Goal: Book appointment/travel/reservation

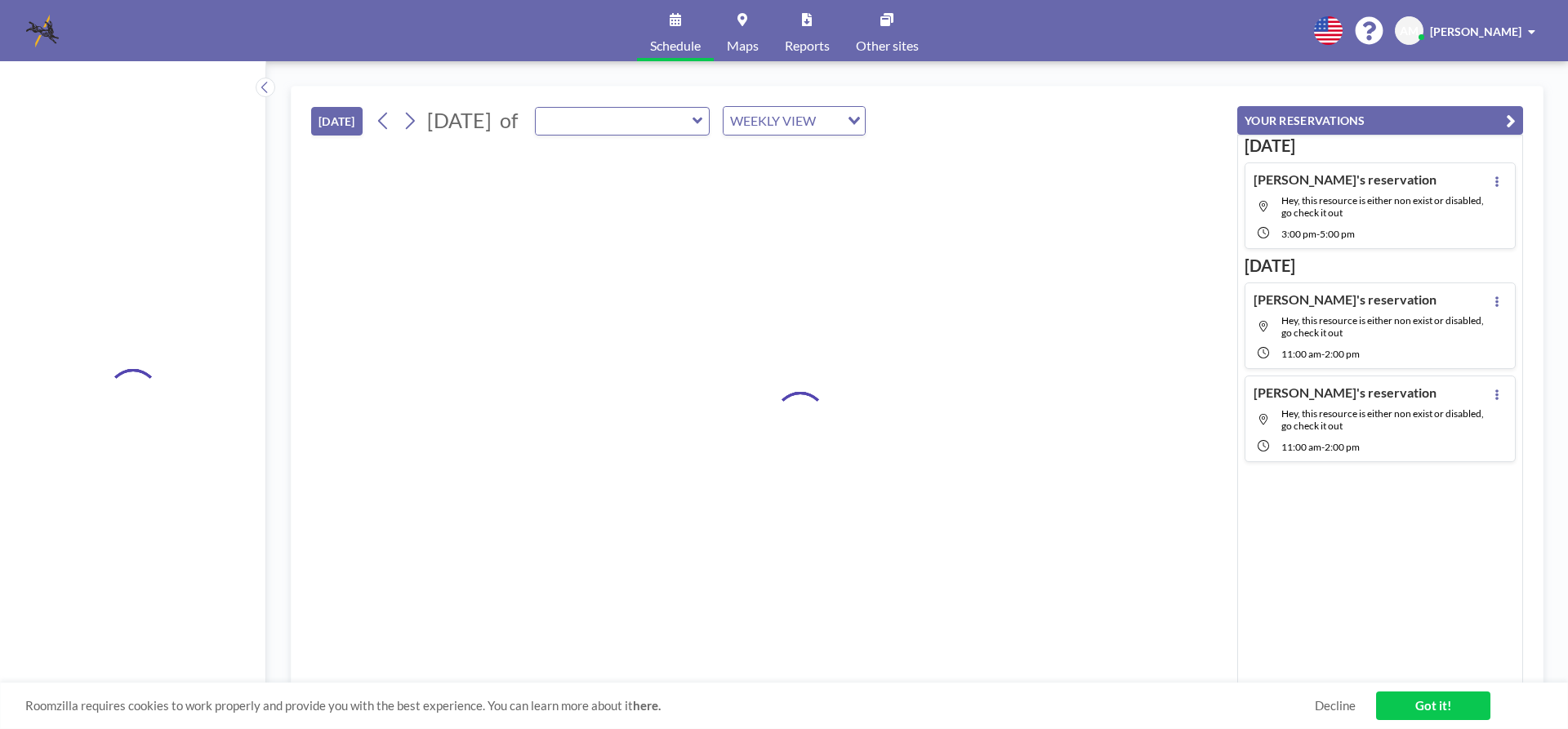
type input "Morningside Room"
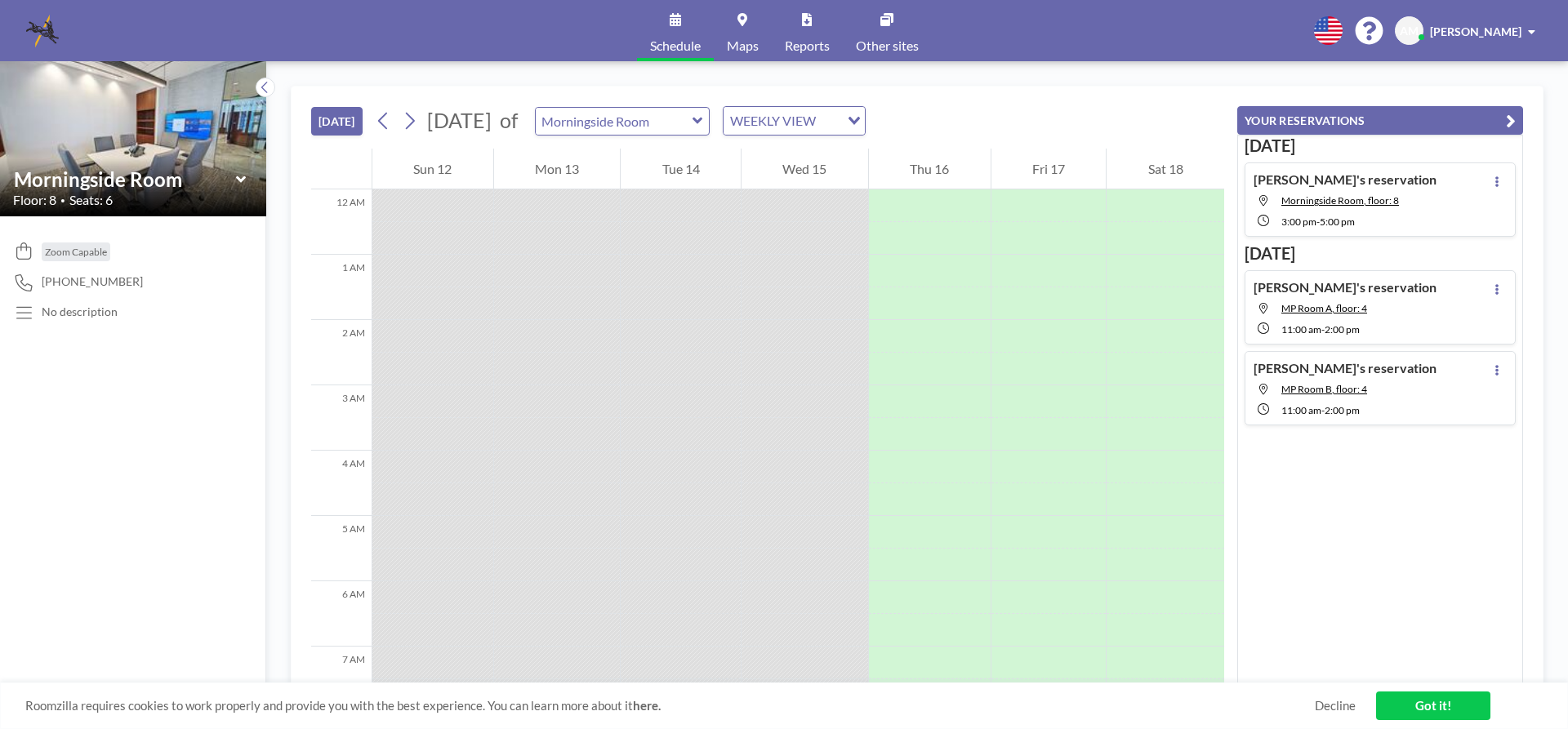
click at [703, 119] on icon at bounding box center [698, 120] width 11 height 16
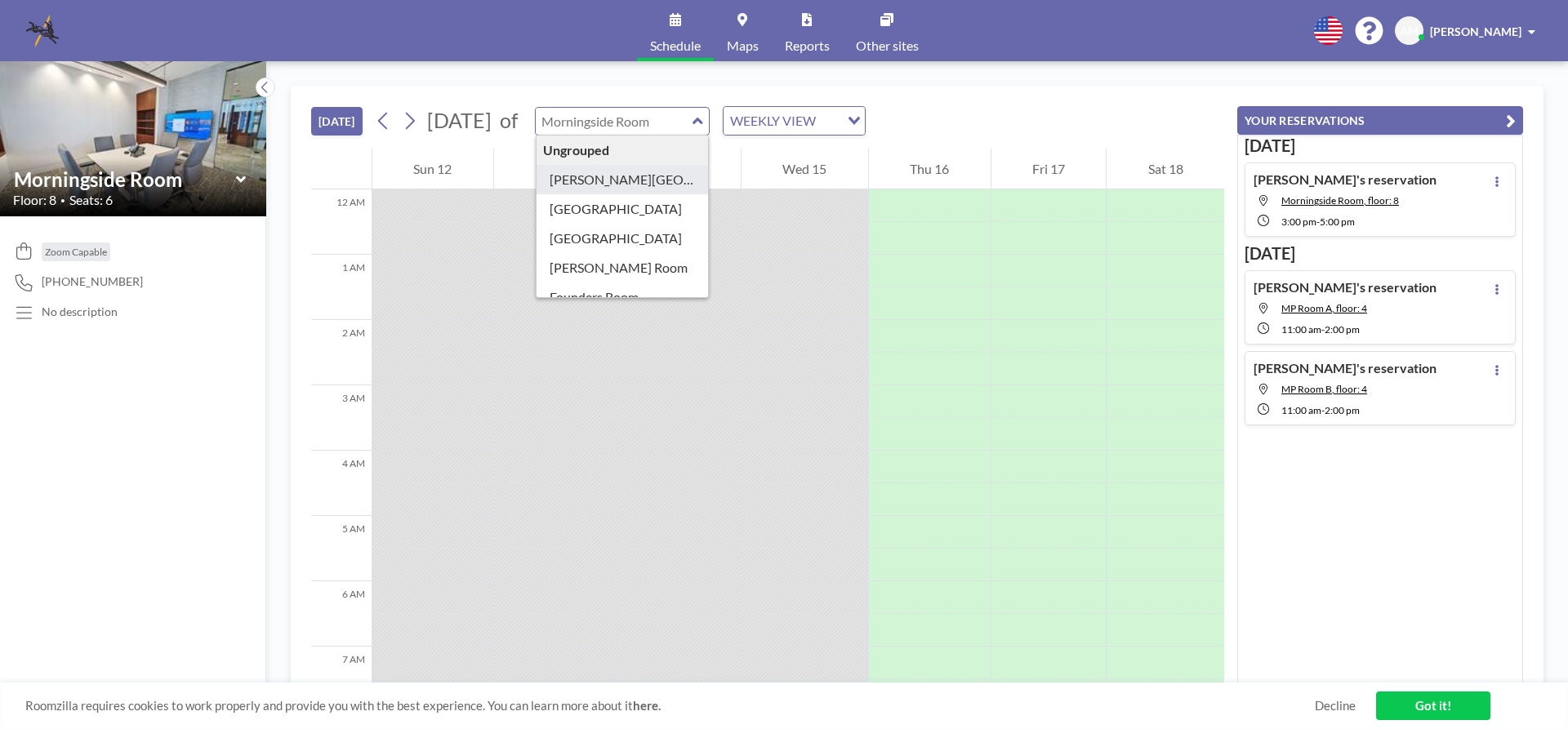
type input "[PERSON_NAME][GEOGRAPHIC_DATA]"
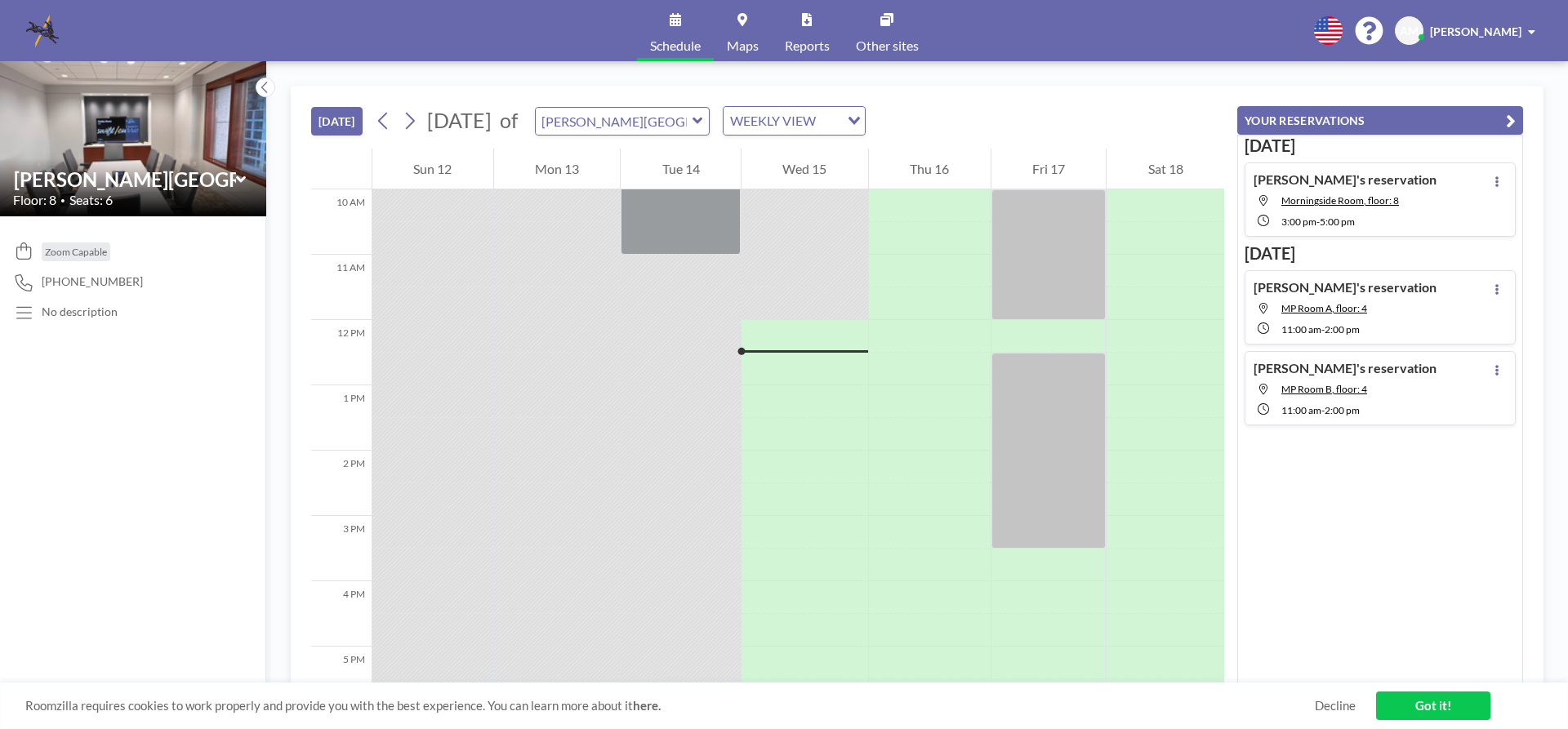
scroll to position [571, 0]
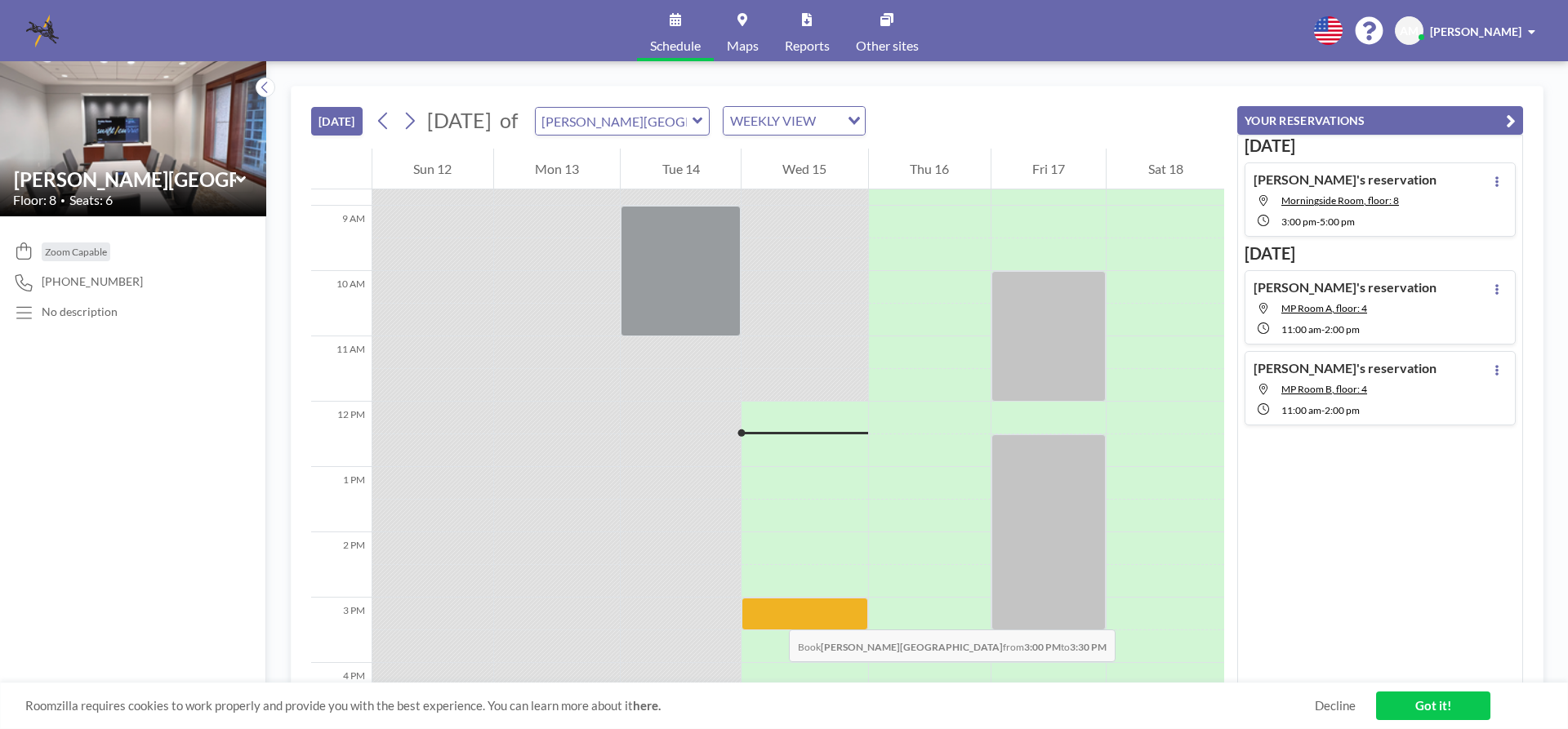
click at [773, 613] on div at bounding box center [805, 614] width 127 height 33
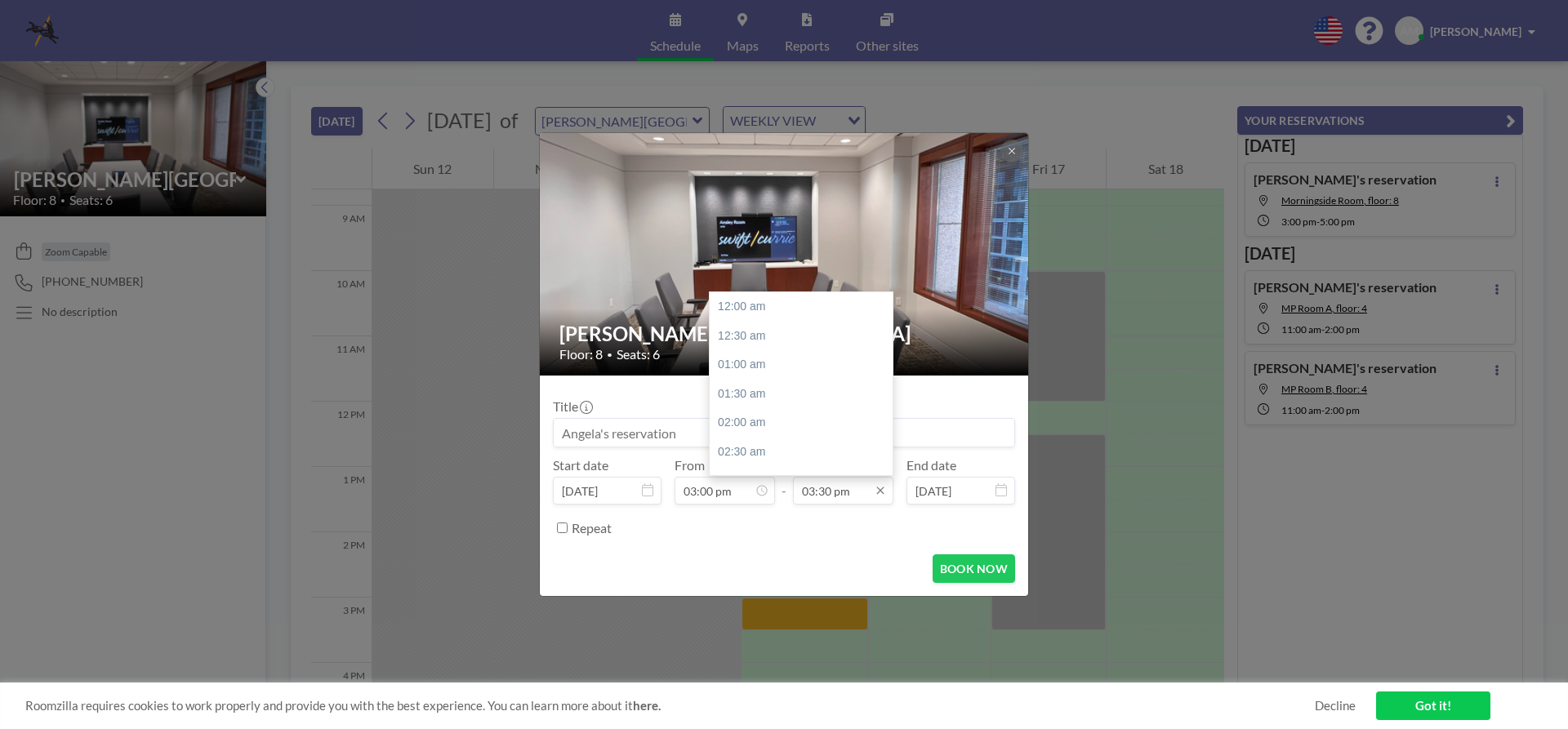
scroll to position [900, 0]
click at [884, 488] on icon at bounding box center [880, 491] width 7 height 7
click at [800, 399] on div "05:00 pm" at bounding box center [805, 393] width 191 height 29
type input "05:00 pm"
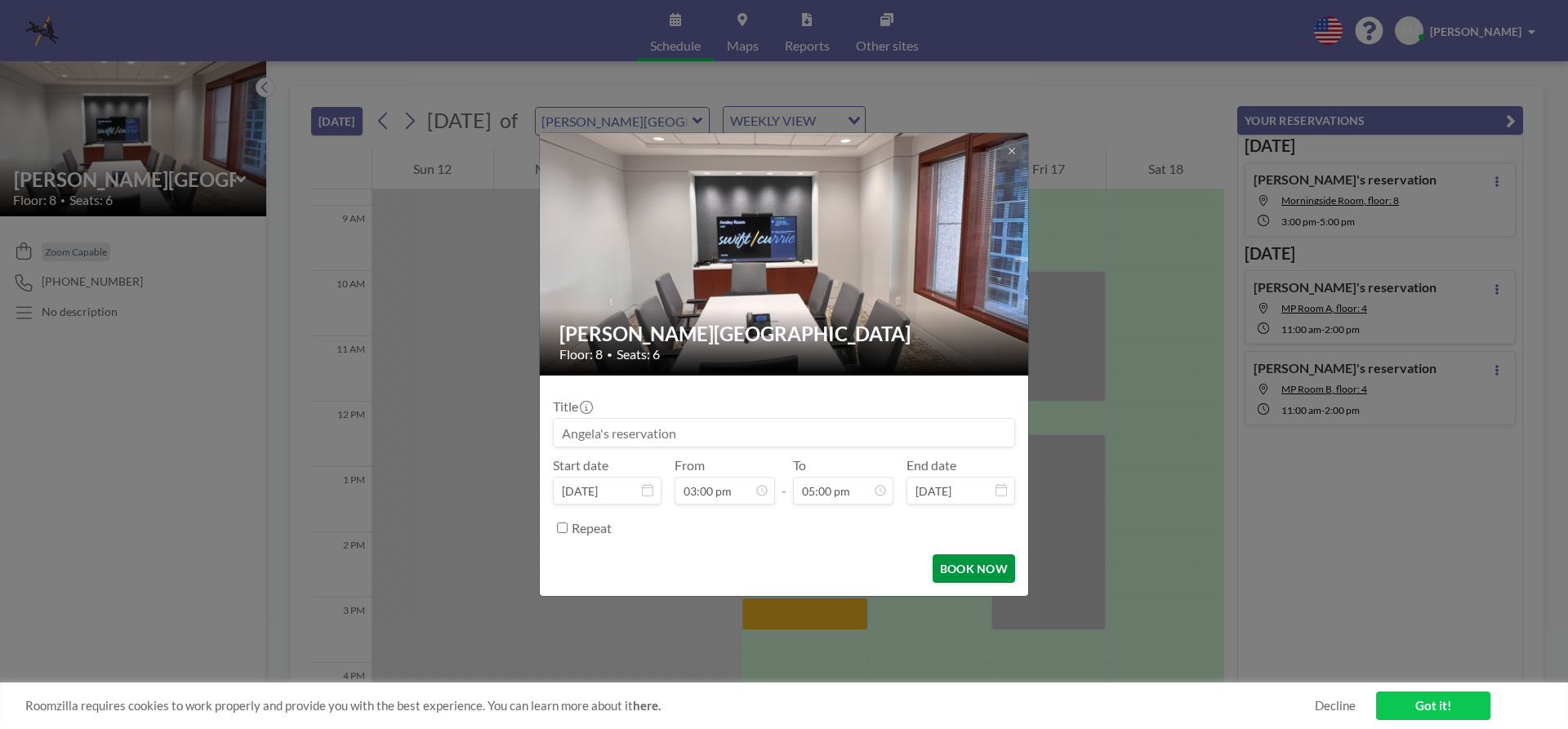
scroll to position [988, 0]
click at [969, 571] on button "BOOK NOW" at bounding box center [974, 568] width 82 height 29
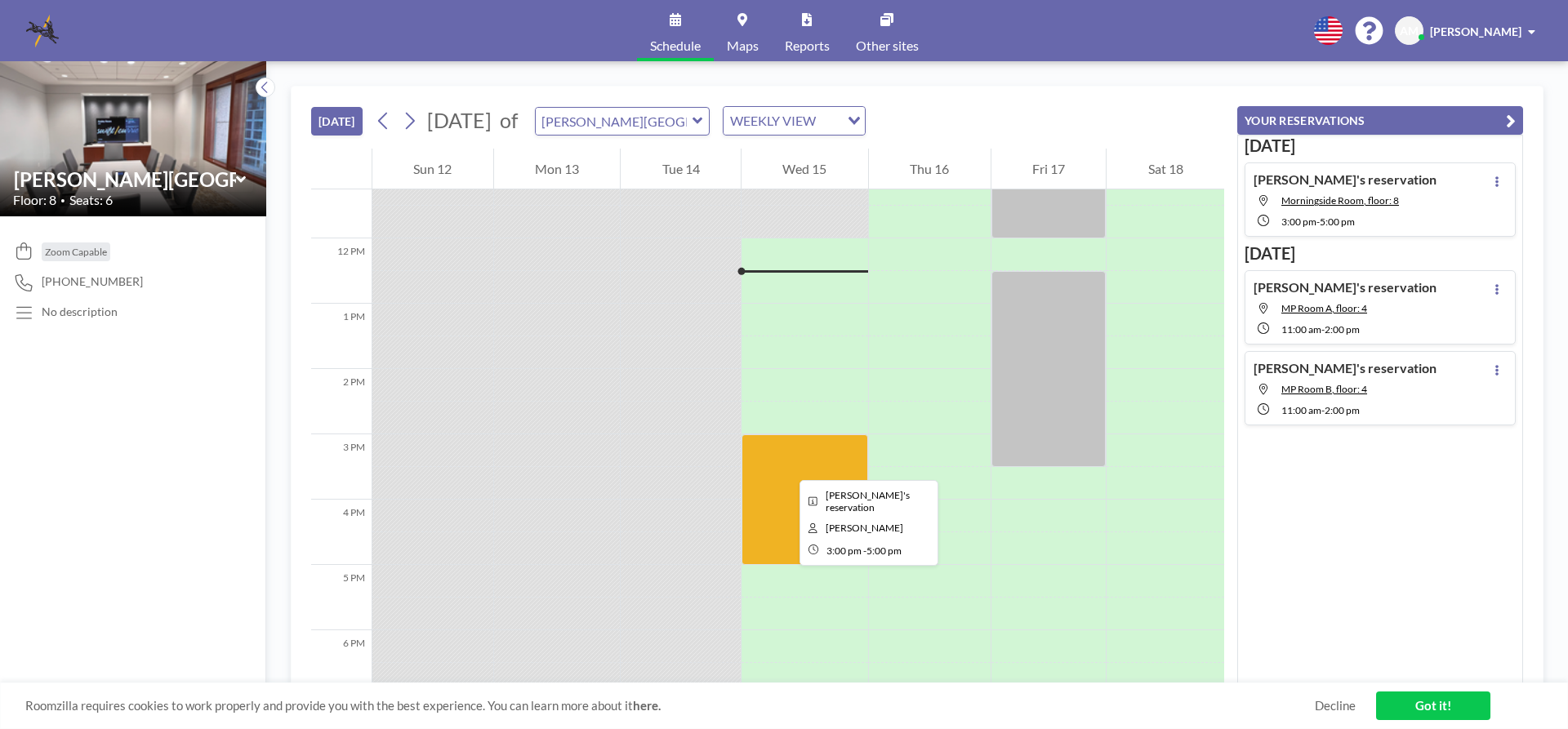
scroll to position [816, 0]
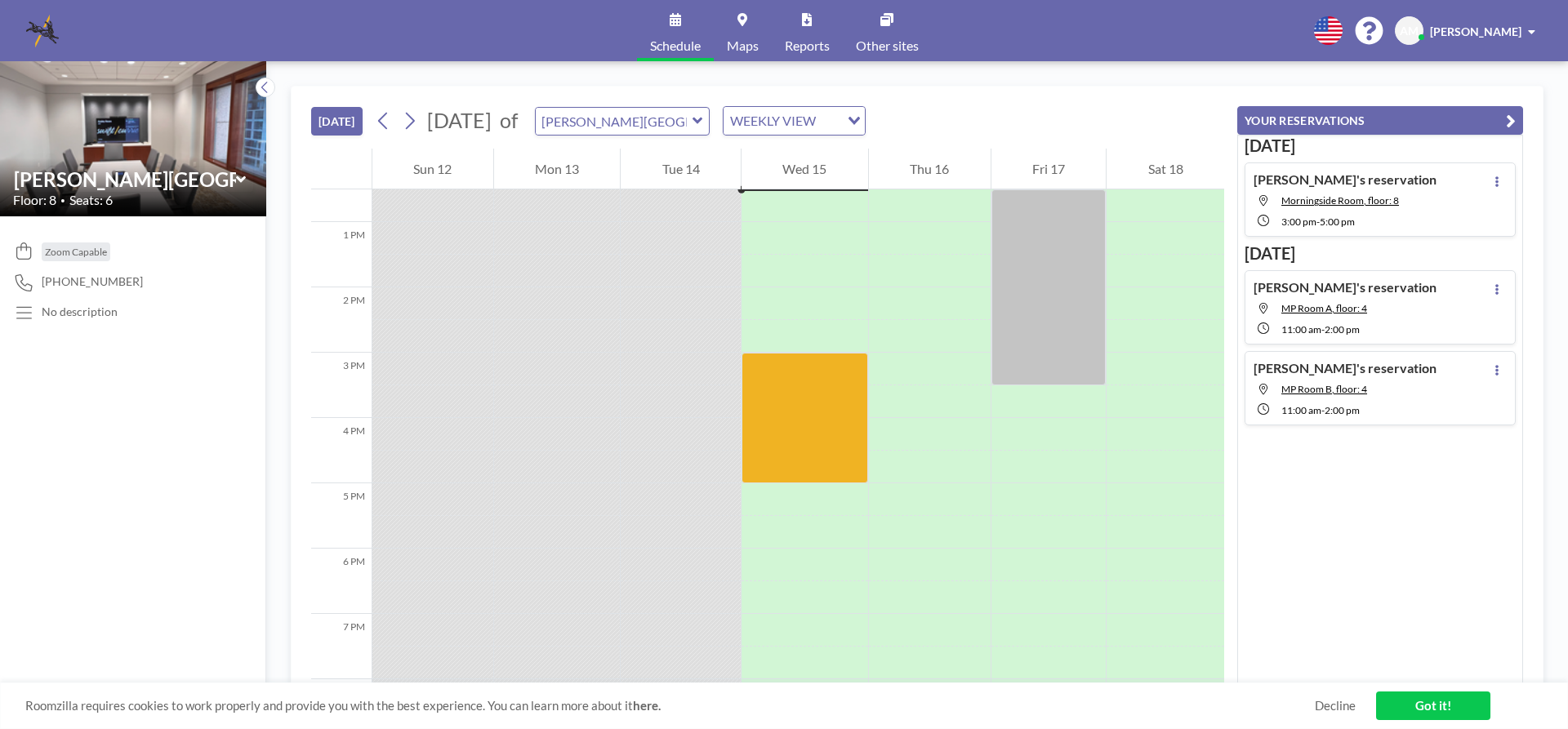
click at [1415, 710] on link "Got it!" at bounding box center [1433, 706] width 114 height 29
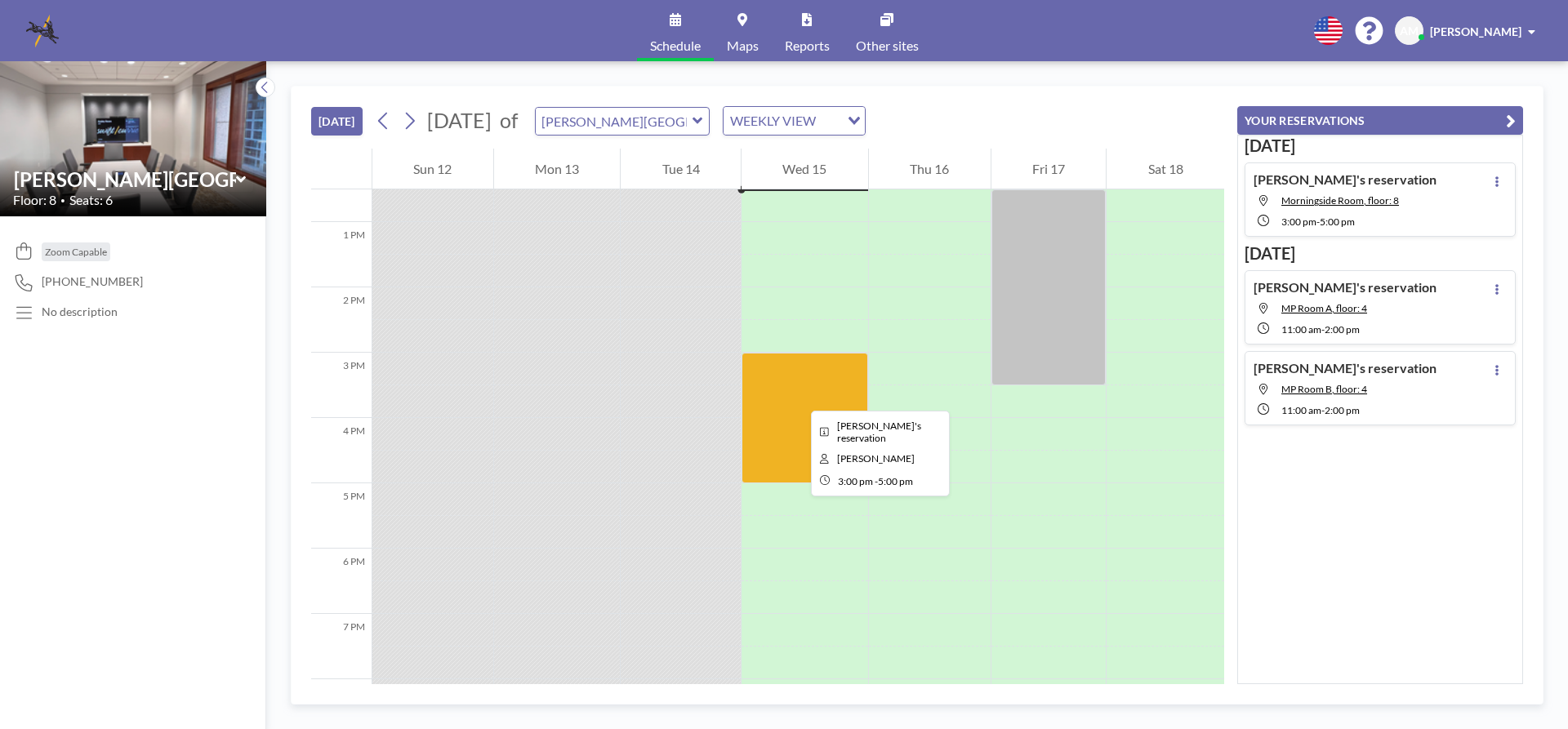
scroll to position [734, 0]
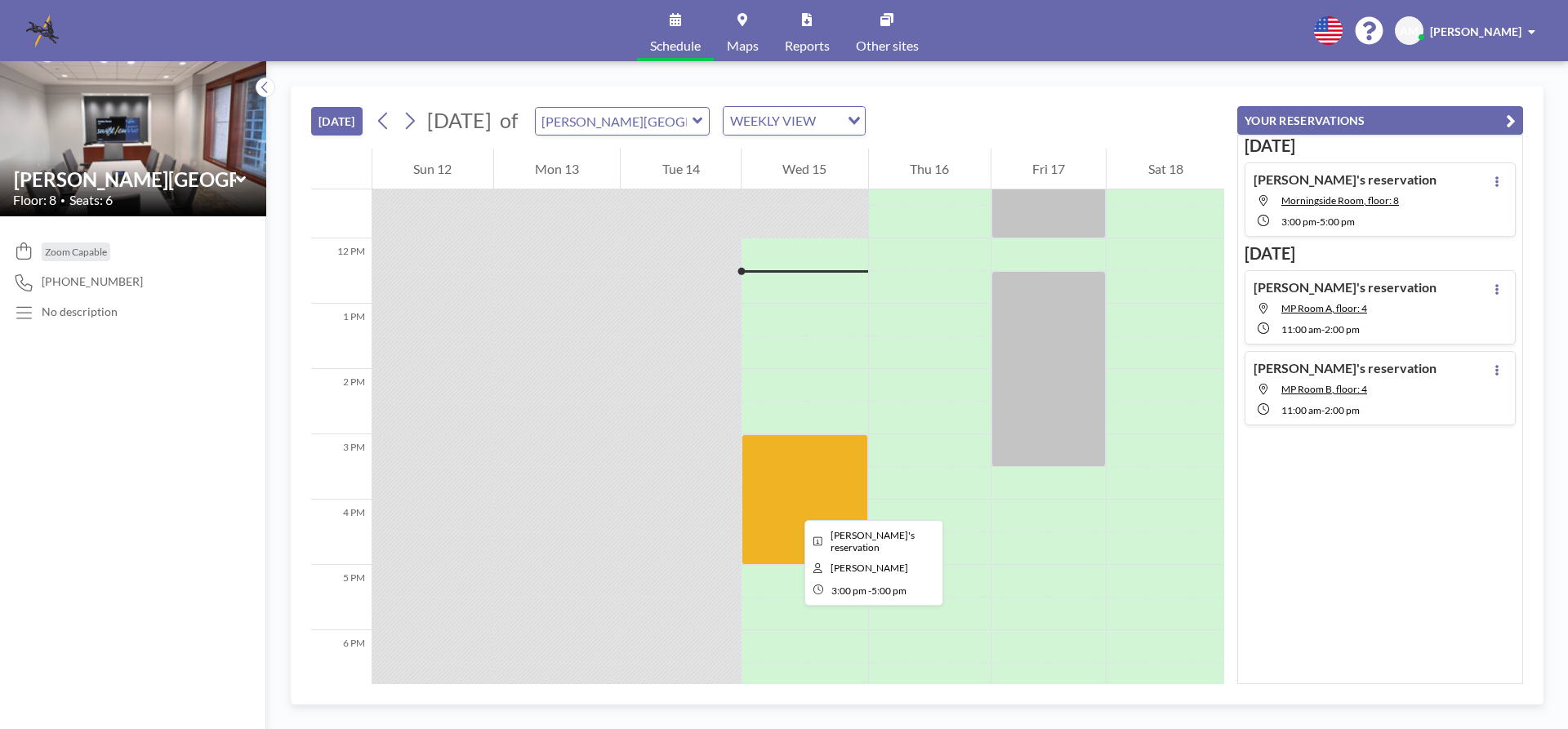
click at [792, 505] on div at bounding box center [805, 500] width 127 height 130
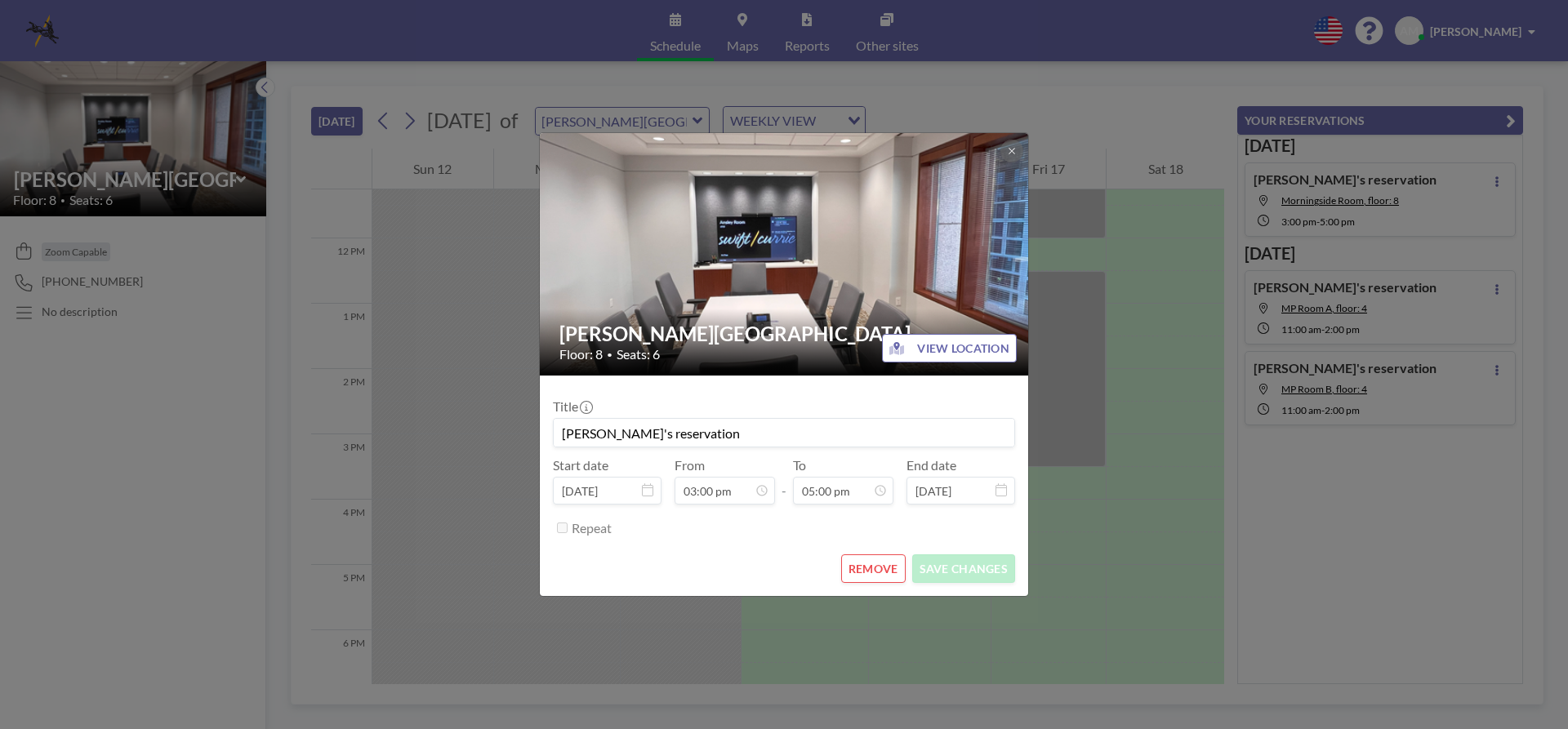
click at [1074, 551] on div "[PERSON_NAME] Room Floor: 8 • Seats: 6 VIEW LOCATION Title [PERSON_NAME]'s rese…" at bounding box center [784, 364] width 1568 height 729
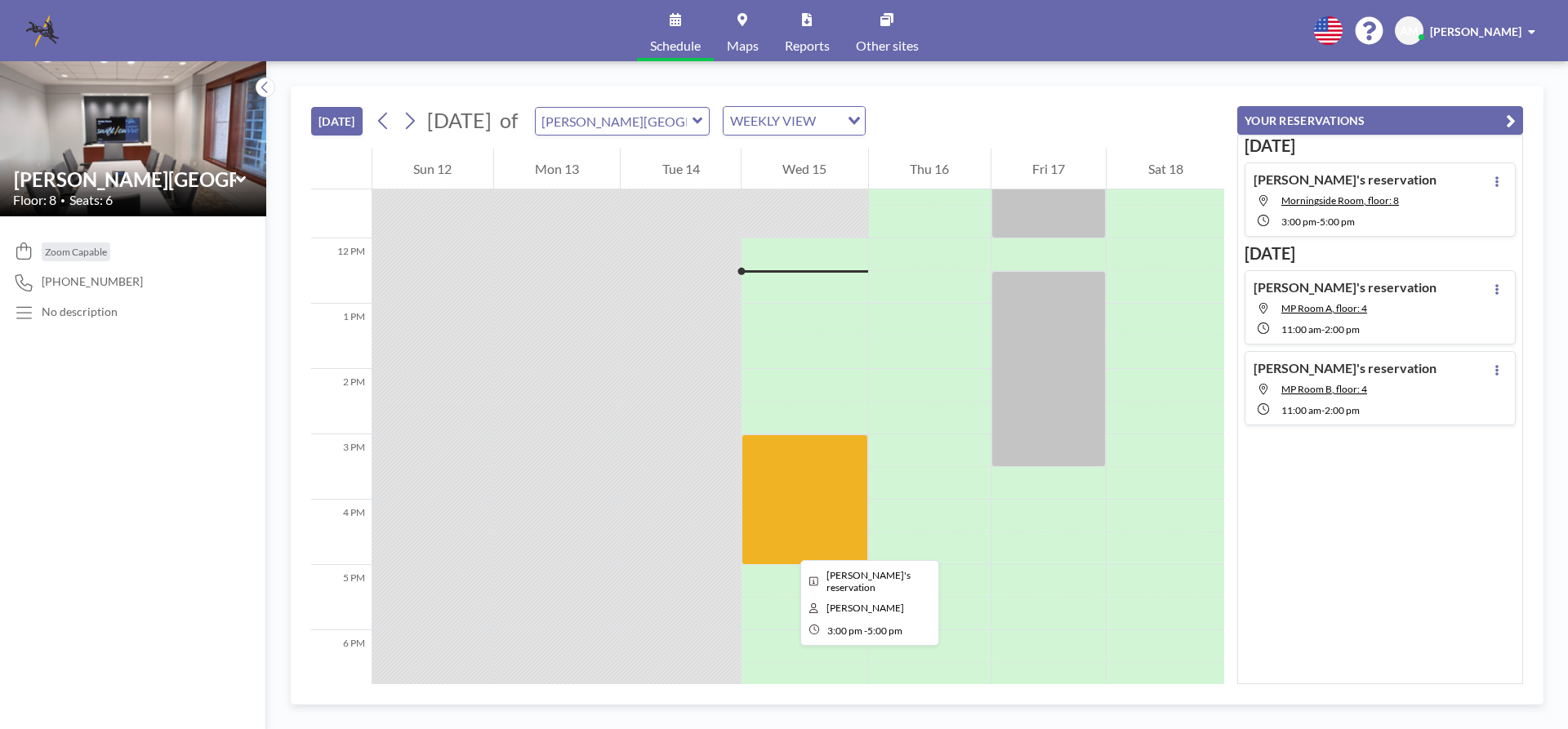
click at [797, 542] on div at bounding box center [805, 500] width 127 height 130
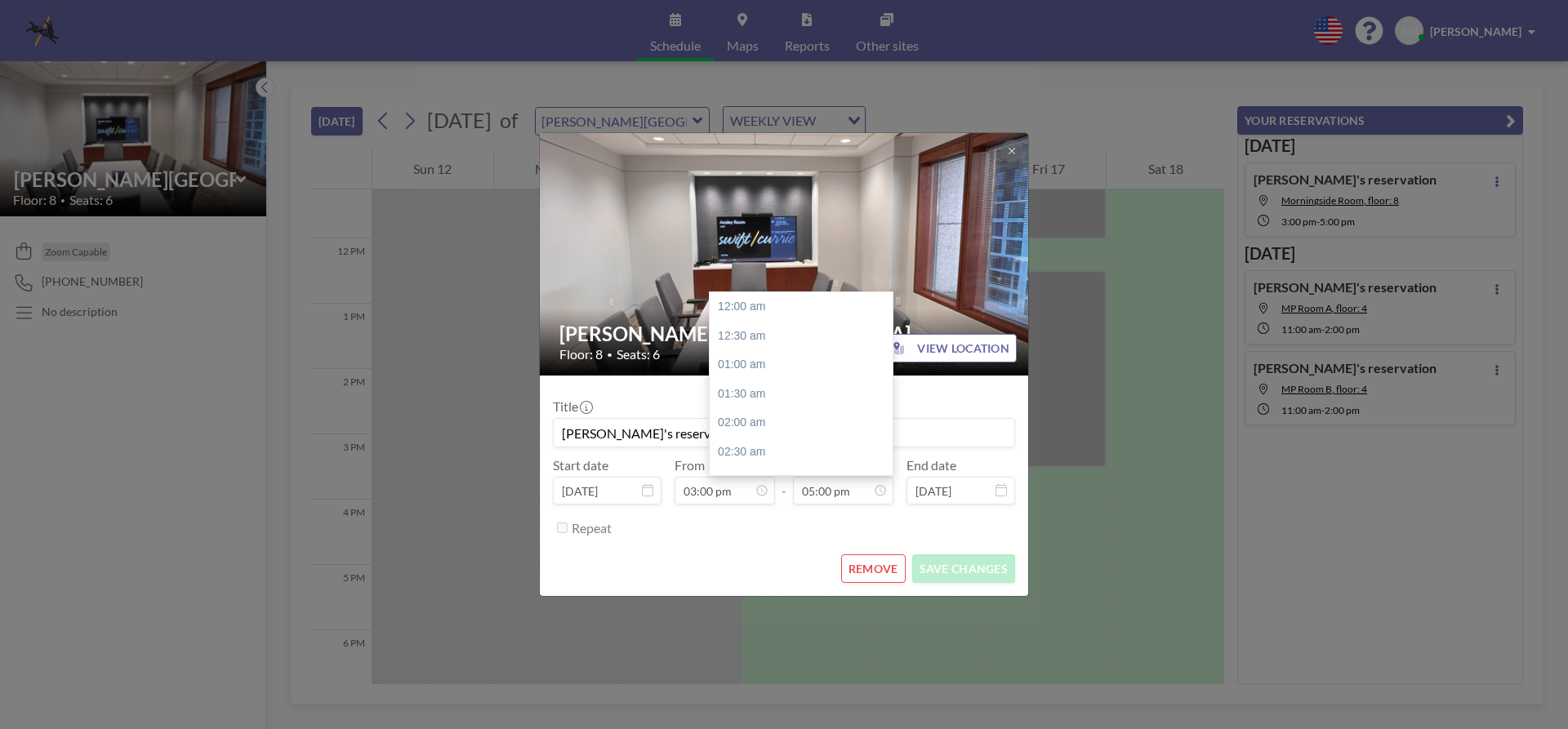
scroll to position [988, 0]
